Goal: Task Accomplishment & Management: Complete application form

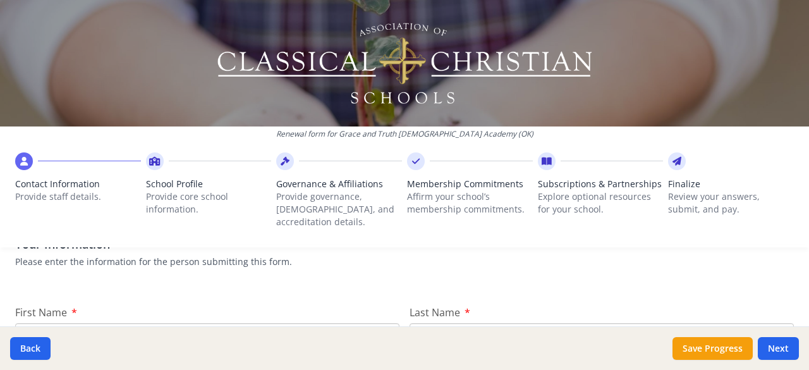
scroll to position [108, 0]
click at [157, 162] on icon at bounding box center [154, 161] width 11 height 13
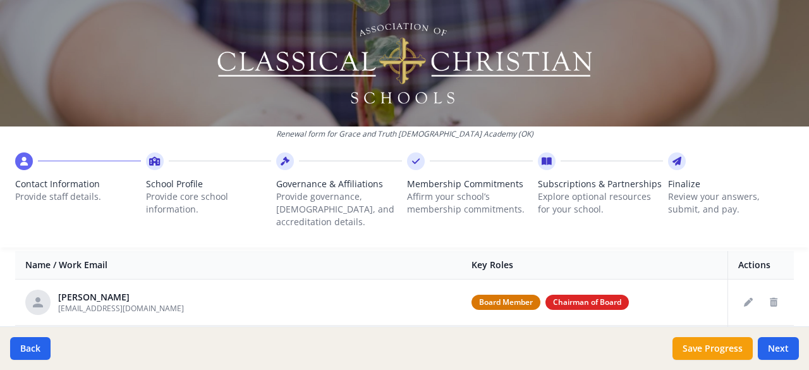
scroll to position [499, 0]
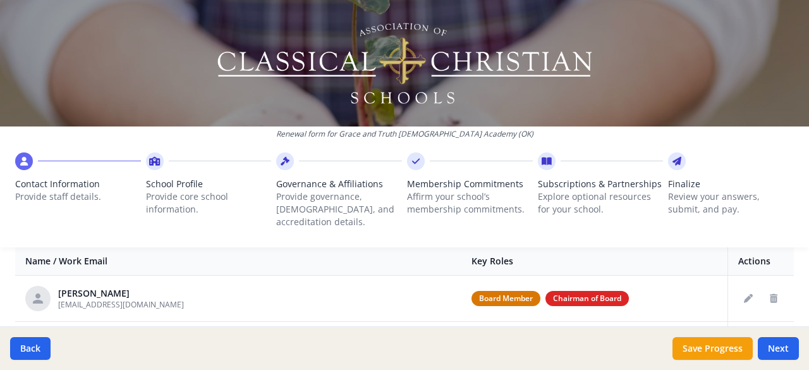
click at [155, 160] on icon at bounding box center [154, 161] width 11 height 13
click at [282, 159] on icon at bounding box center [285, 161] width 9 height 13
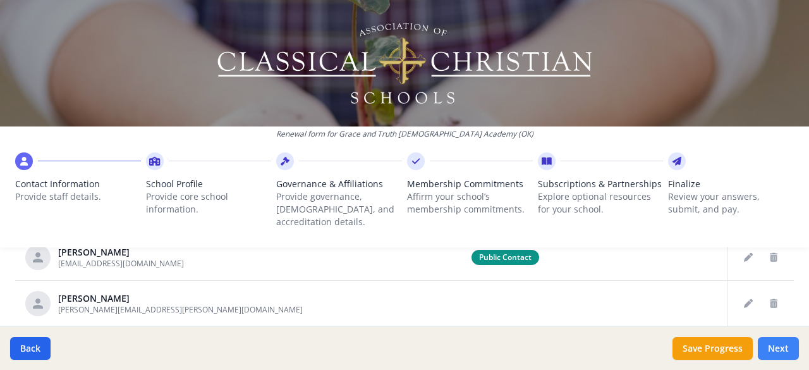
click at [782, 345] on button "Next" at bounding box center [778, 348] width 41 height 23
type input "[PHONE_NUMBER]"
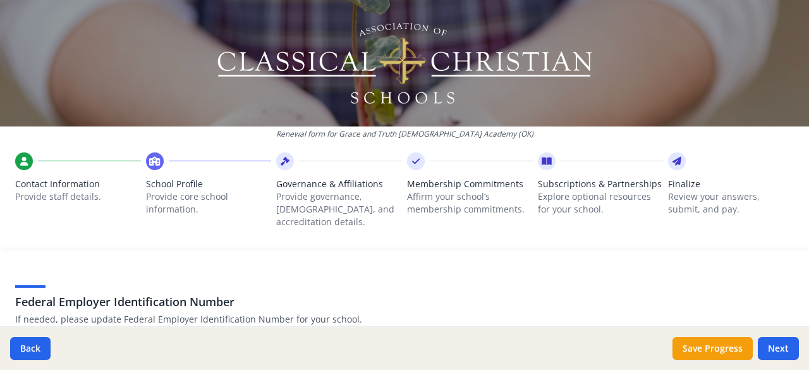
scroll to position [0, 0]
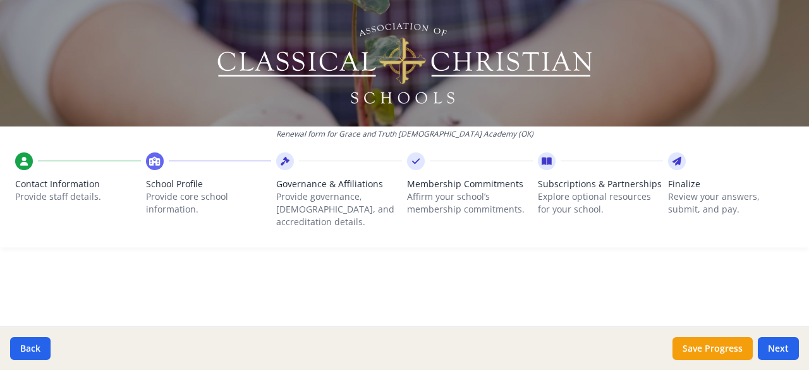
click at [20, 167] on icon at bounding box center [24, 161] width 8 height 13
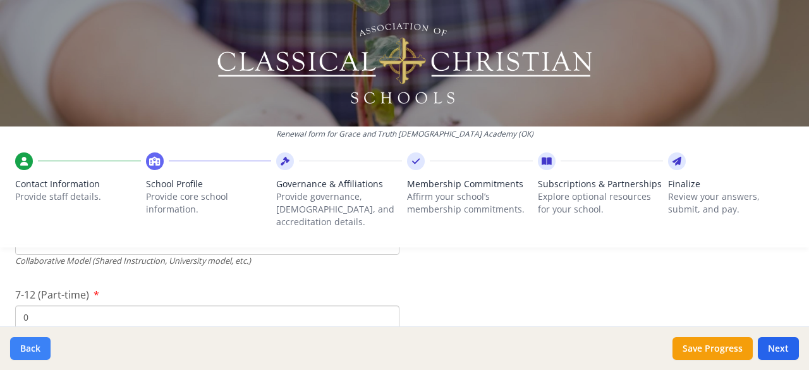
scroll to position [671, 0]
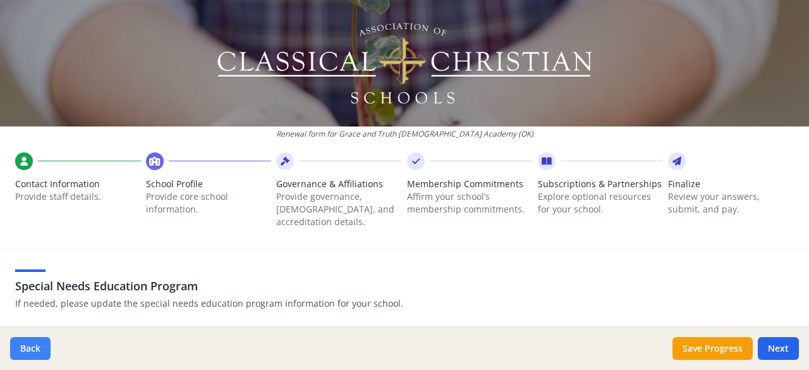
click at [25, 353] on button "Back" at bounding box center [30, 348] width 40 height 23
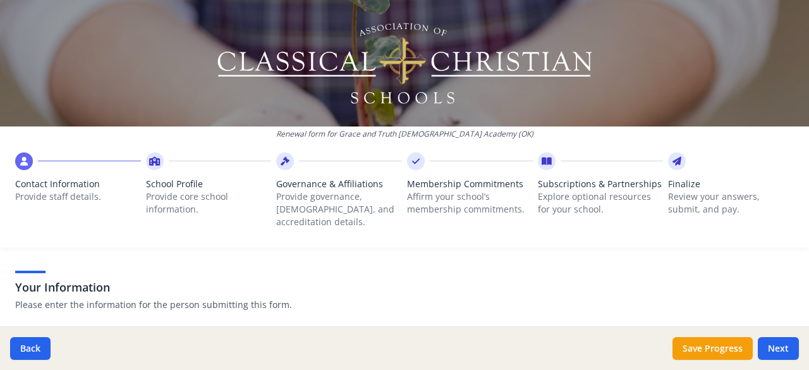
scroll to position [0, 0]
